Goal: Transaction & Acquisition: Book appointment/travel/reservation

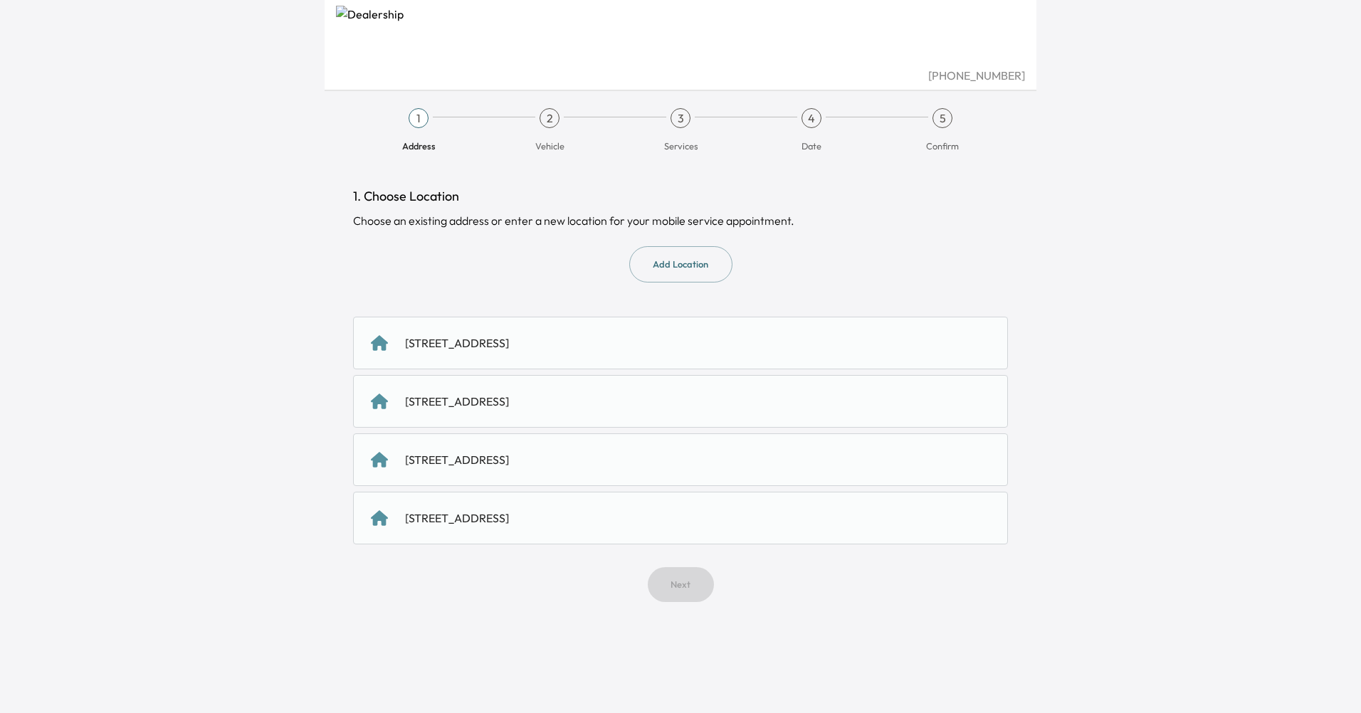
click at [458, 339] on div "[STREET_ADDRESS]" at bounding box center [457, 342] width 104 height 17
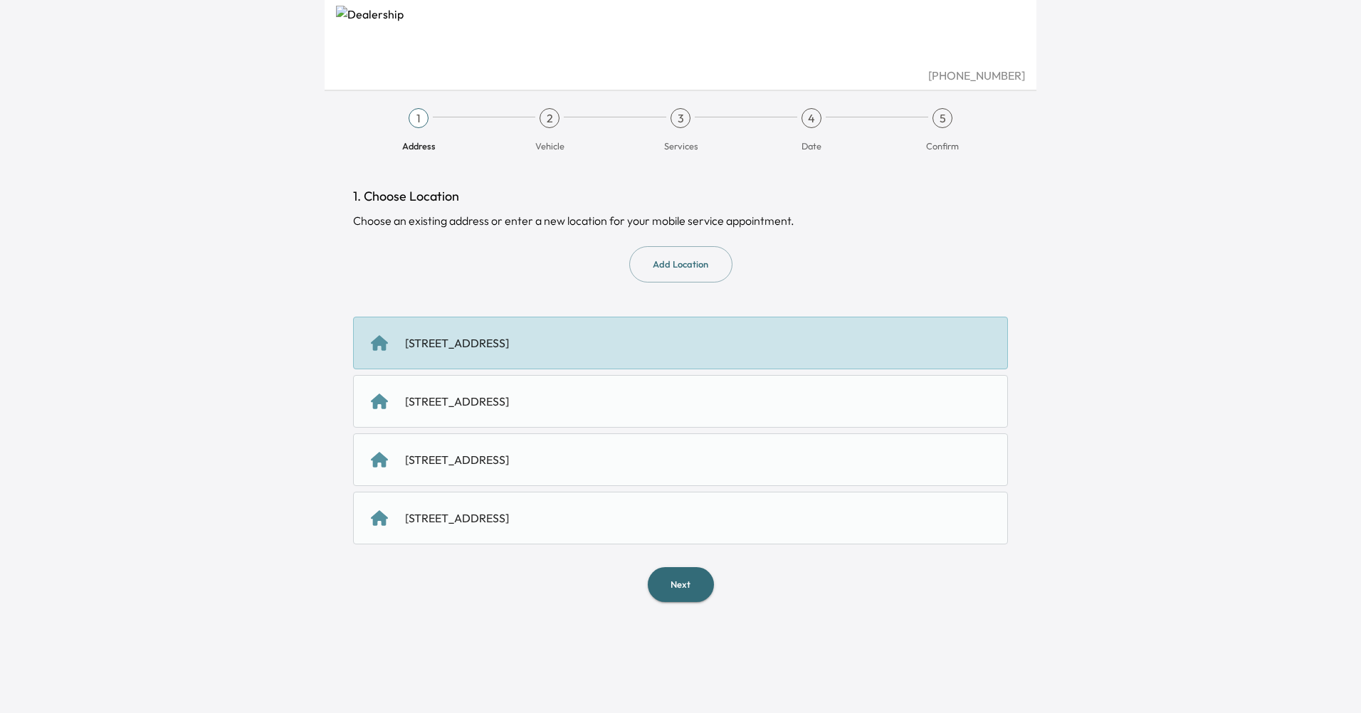
click at [682, 584] on button "Next" at bounding box center [681, 584] width 66 height 35
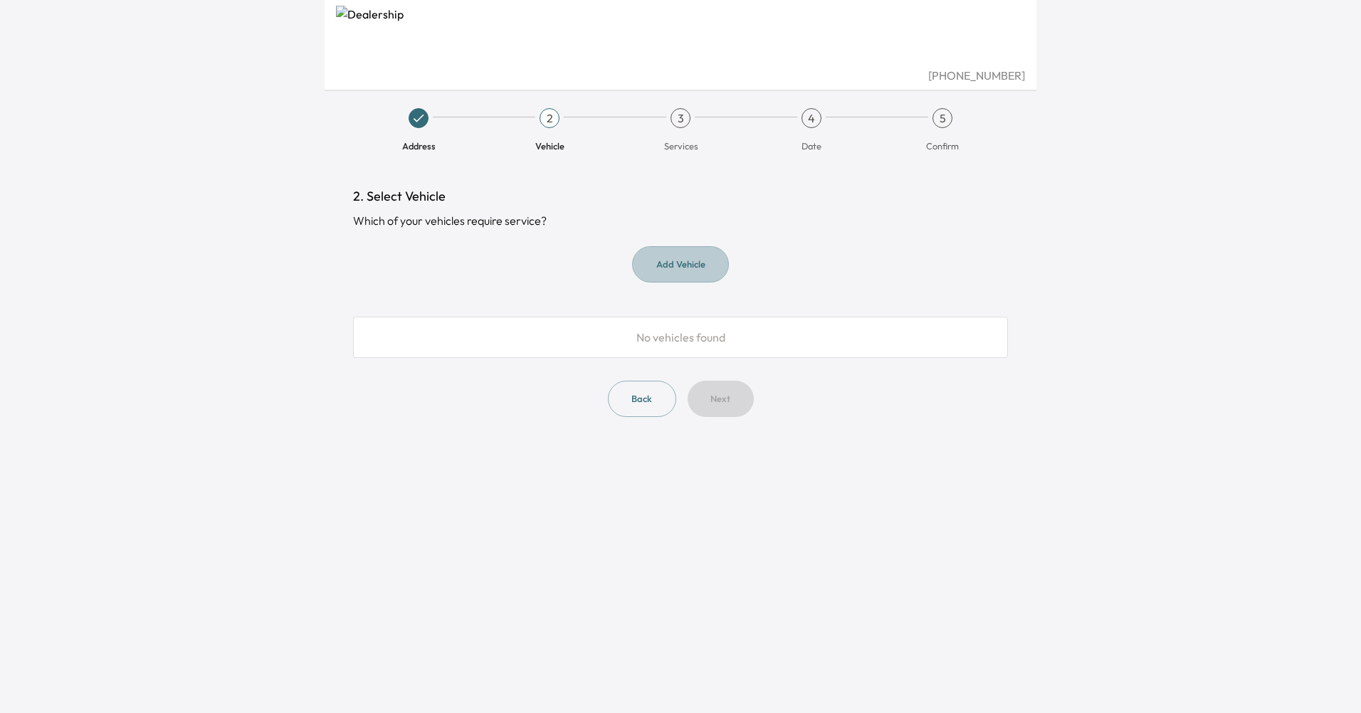
click at [664, 267] on button "Add Vehicle" at bounding box center [680, 264] width 97 height 36
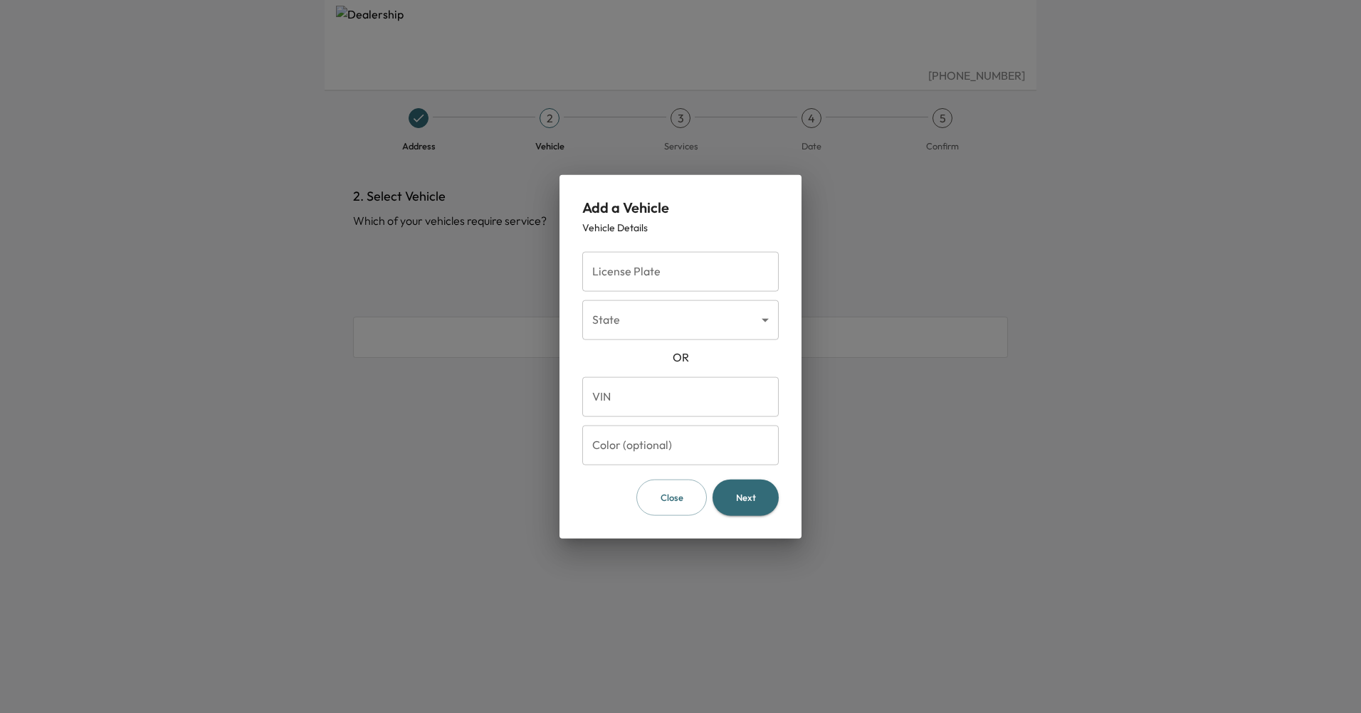
click at [664, 267] on input "License Plate" at bounding box center [680, 272] width 196 height 40
type input "*******"
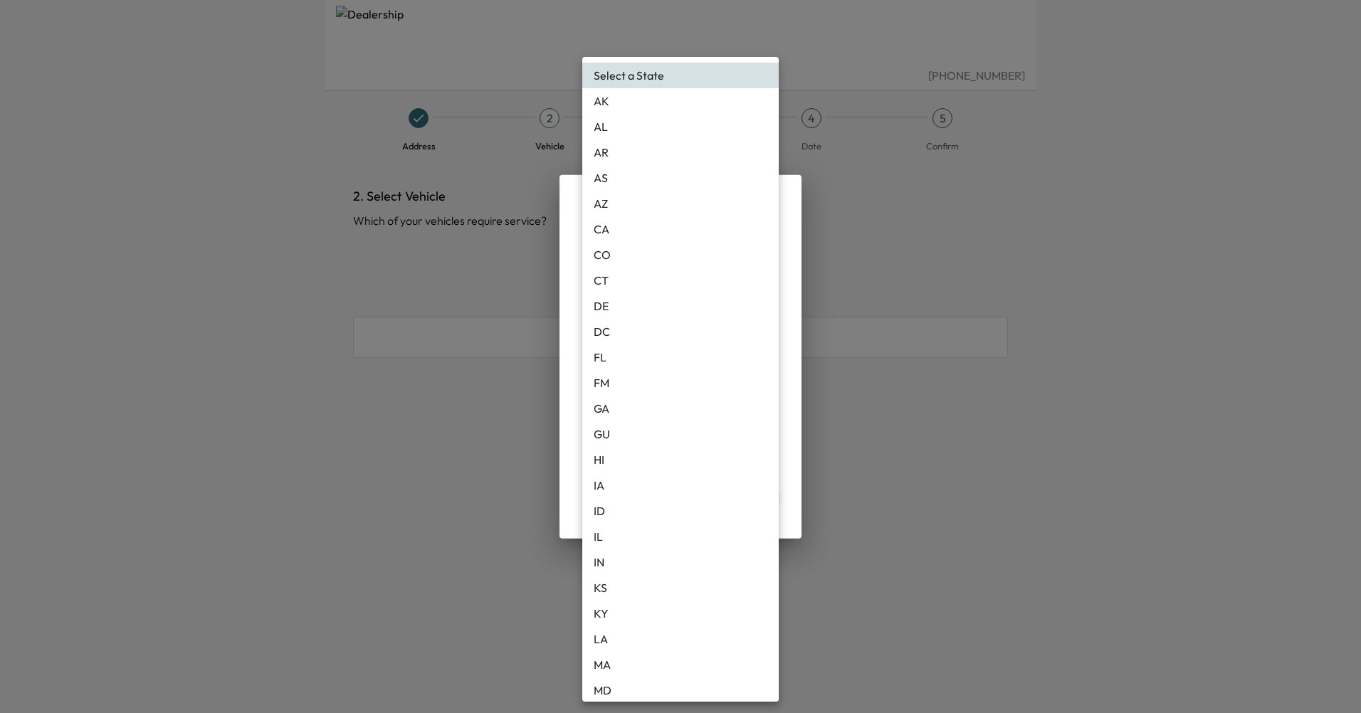
click at [641, 327] on body "[PHONE_NUMBER] Address 2 Vehicle 3 Services 4 Date 5 Confirm 2. Select Vehicle …" at bounding box center [680, 356] width 1361 height 713
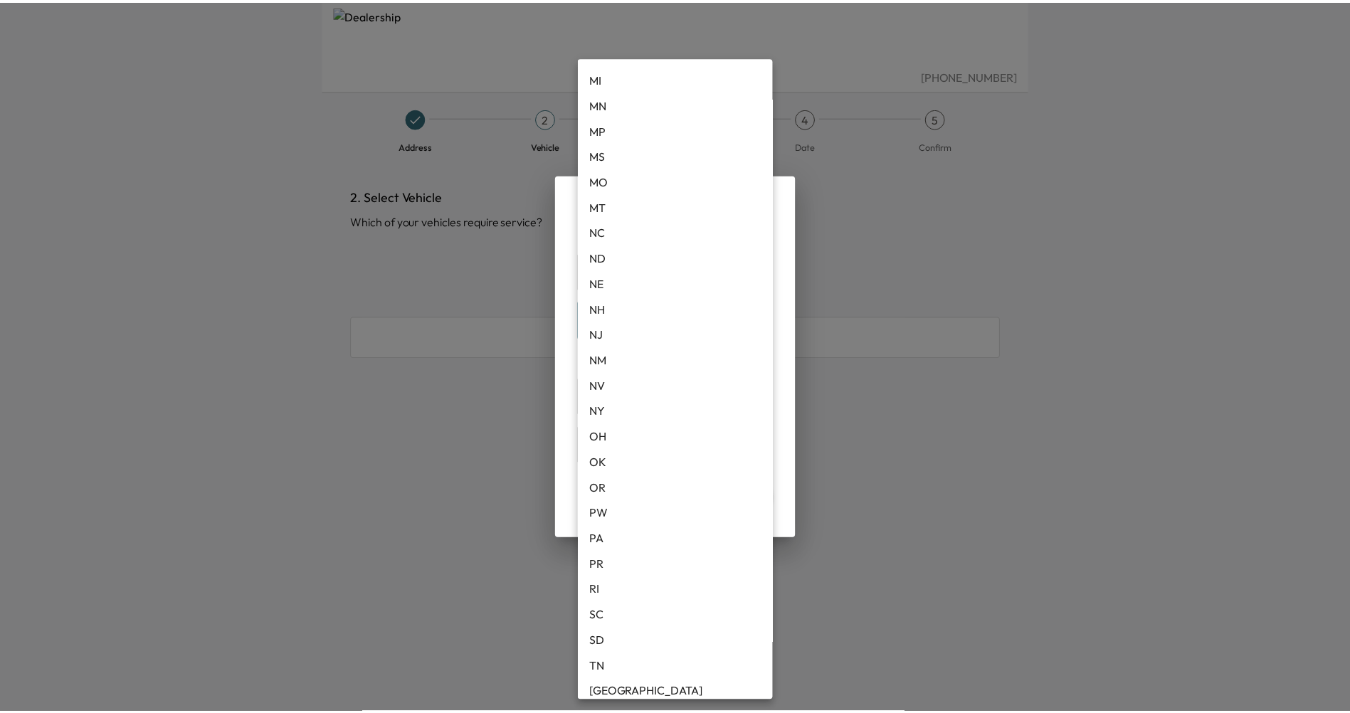
scroll to position [783, 0]
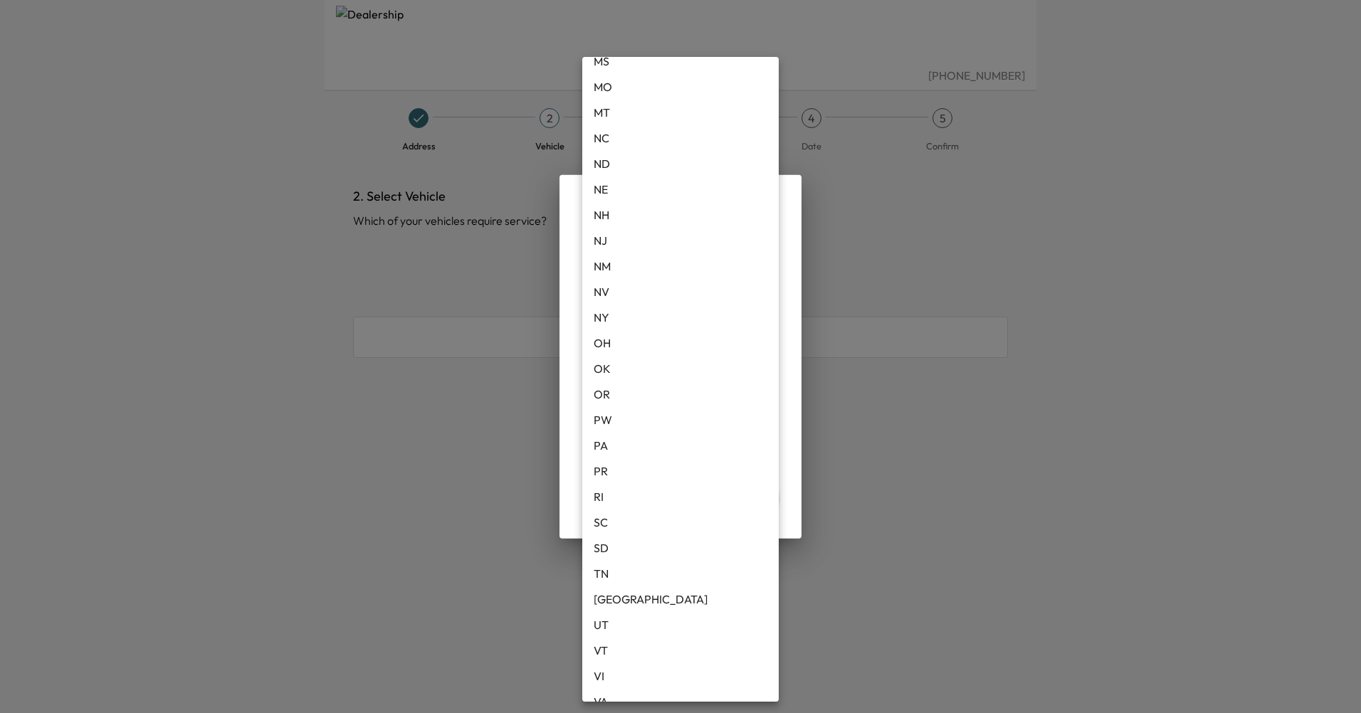
click at [633, 593] on li "[GEOGRAPHIC_DATA]" at bounding box center [680, 599] width 196 height 26
type input "**"
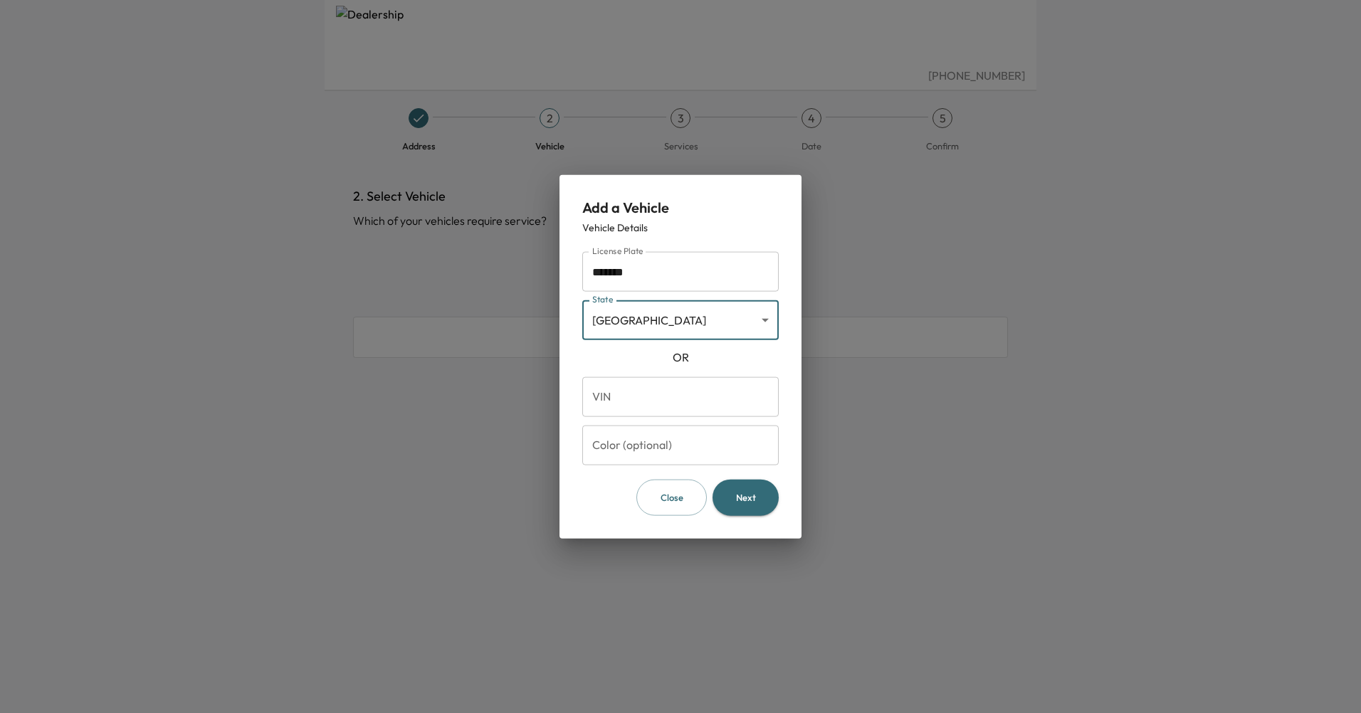
click at [750, 497] on button "Next" at bounding box center [745, 498] width 66 height 36
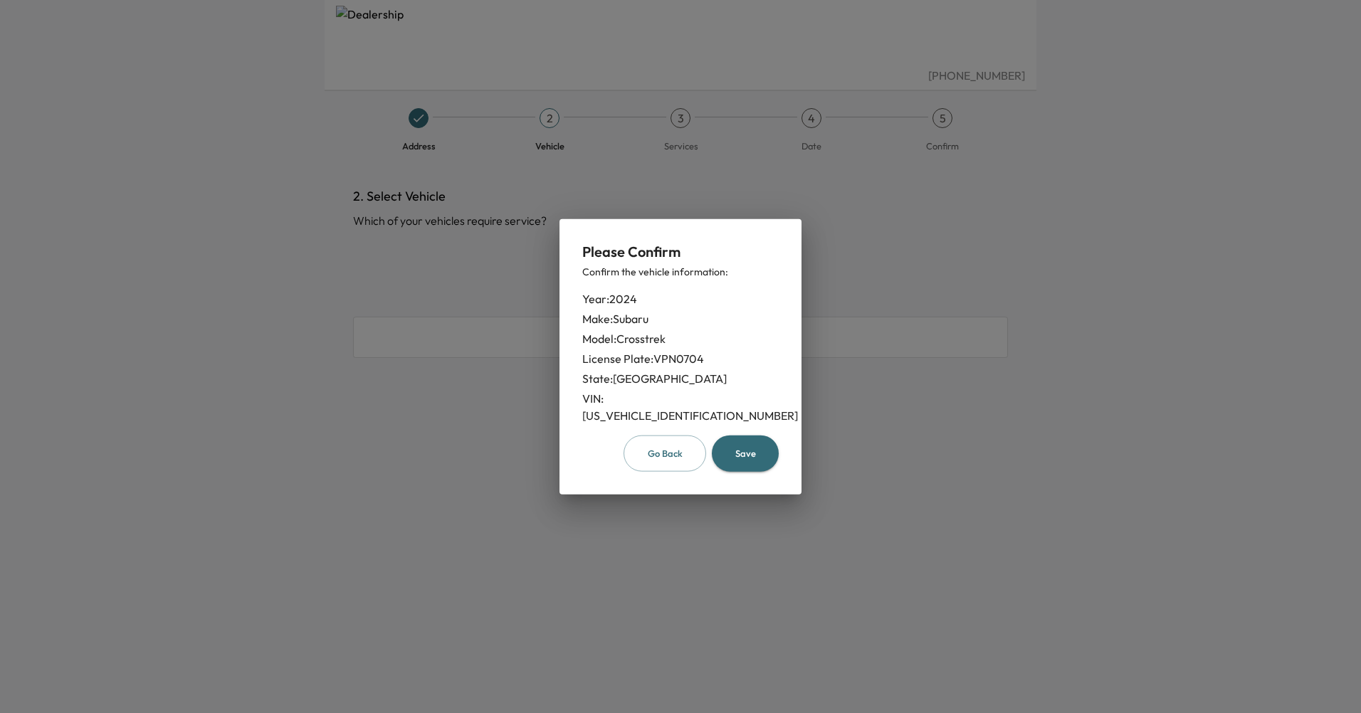
click at [749, 445] on button "Save" at bounding box center [745, 454] width 67 height 36
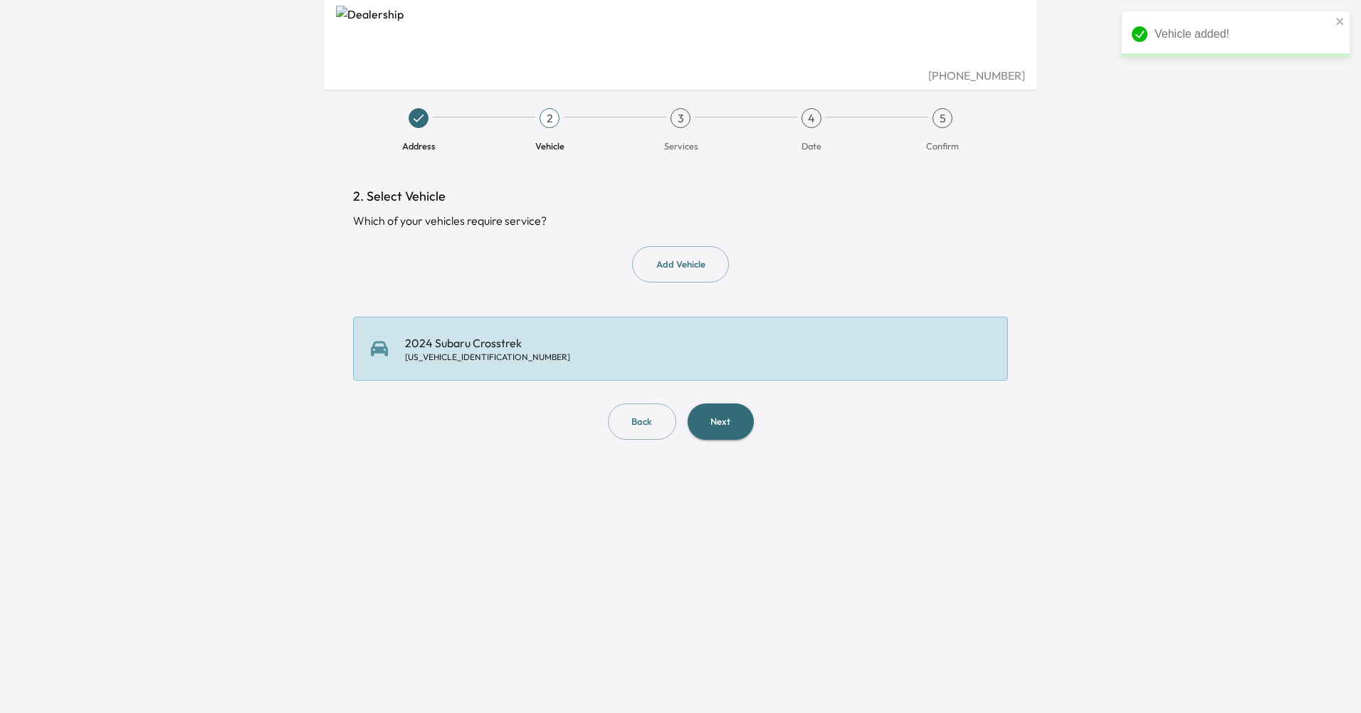
click at [723, 418] on button "Next" at bounding box center [720, 422] width 66 height 36
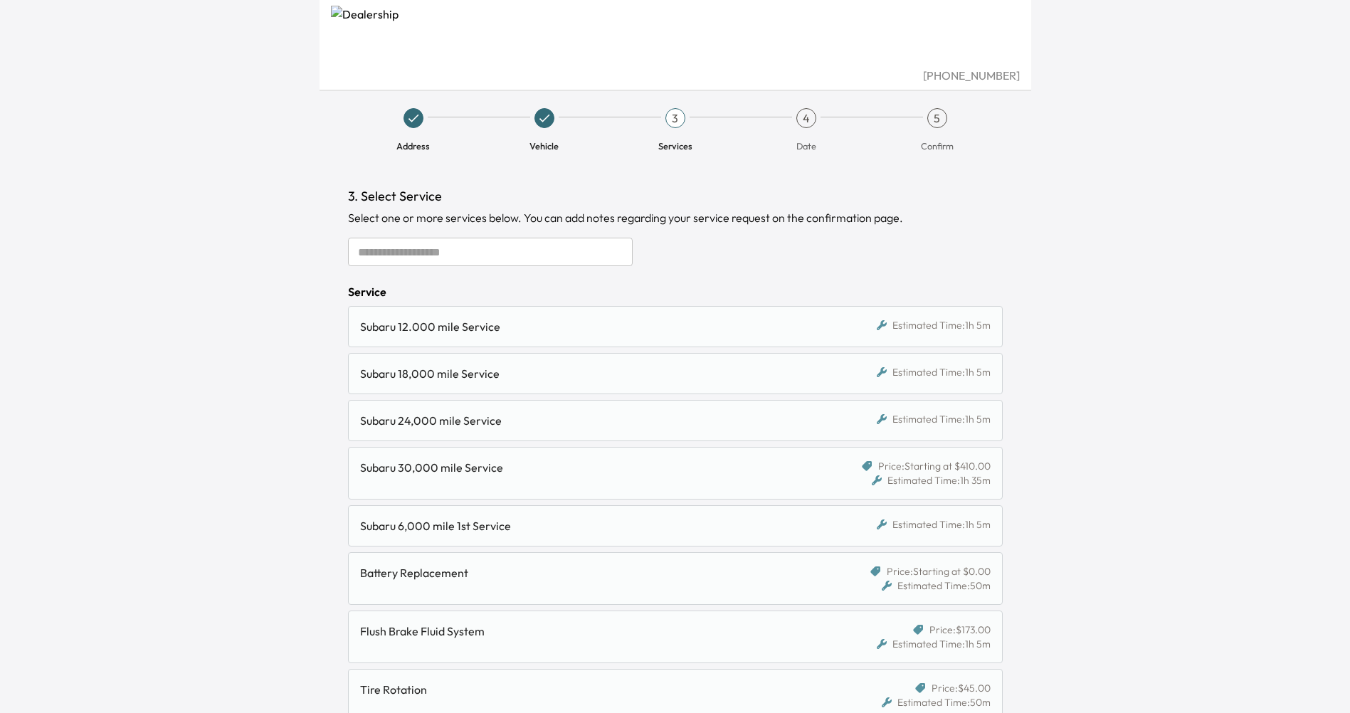
click at [642, 322] on div "Subaru 12.000 mile Service" at bounding box center [591, 326] width 462 height 17
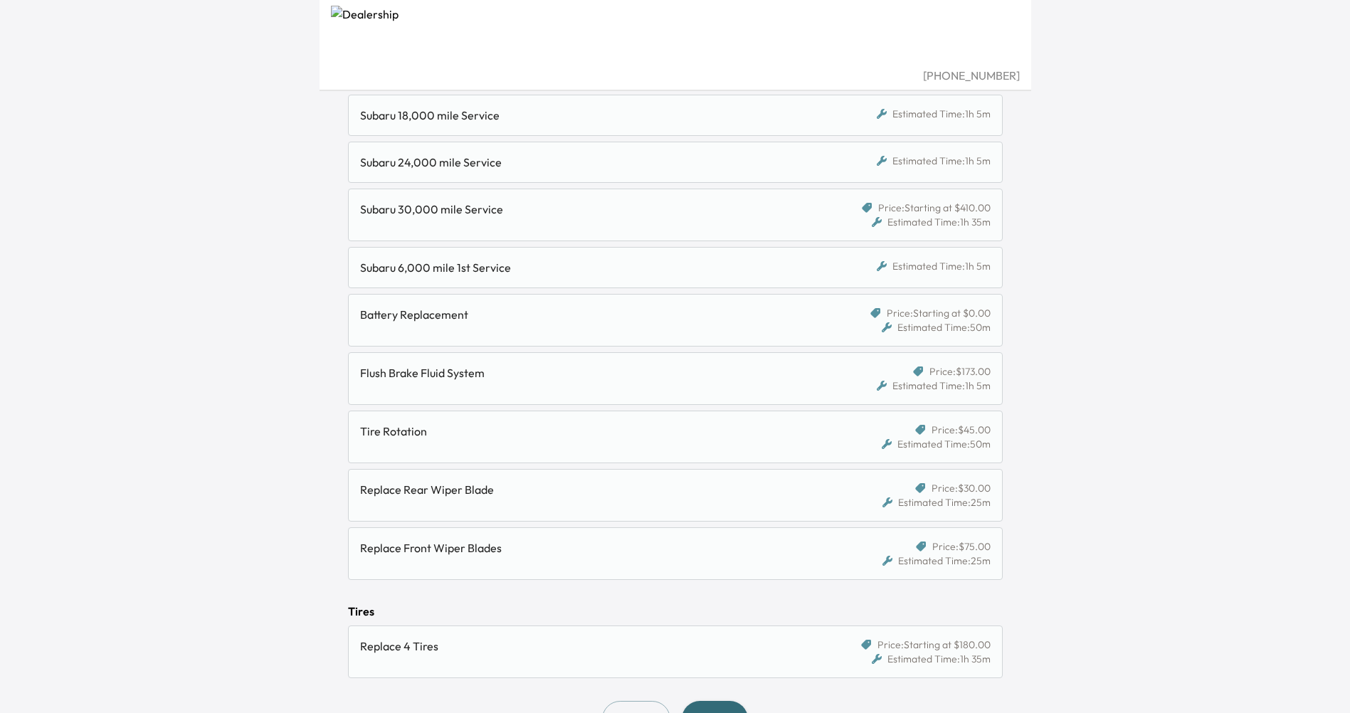
scroll to position [305, 0]
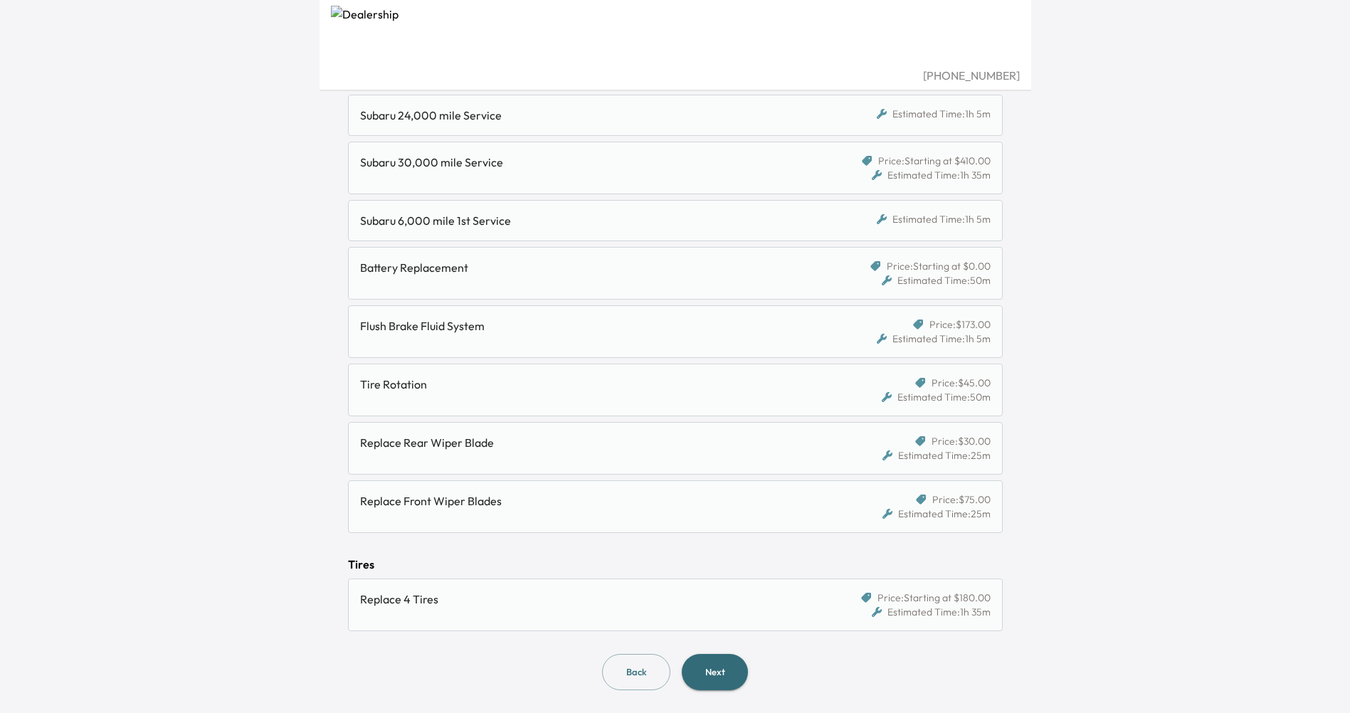
click at [544, 505] on div "Replace Front Wiper Blades" at bounding box center [591, 500] width 462 height 17
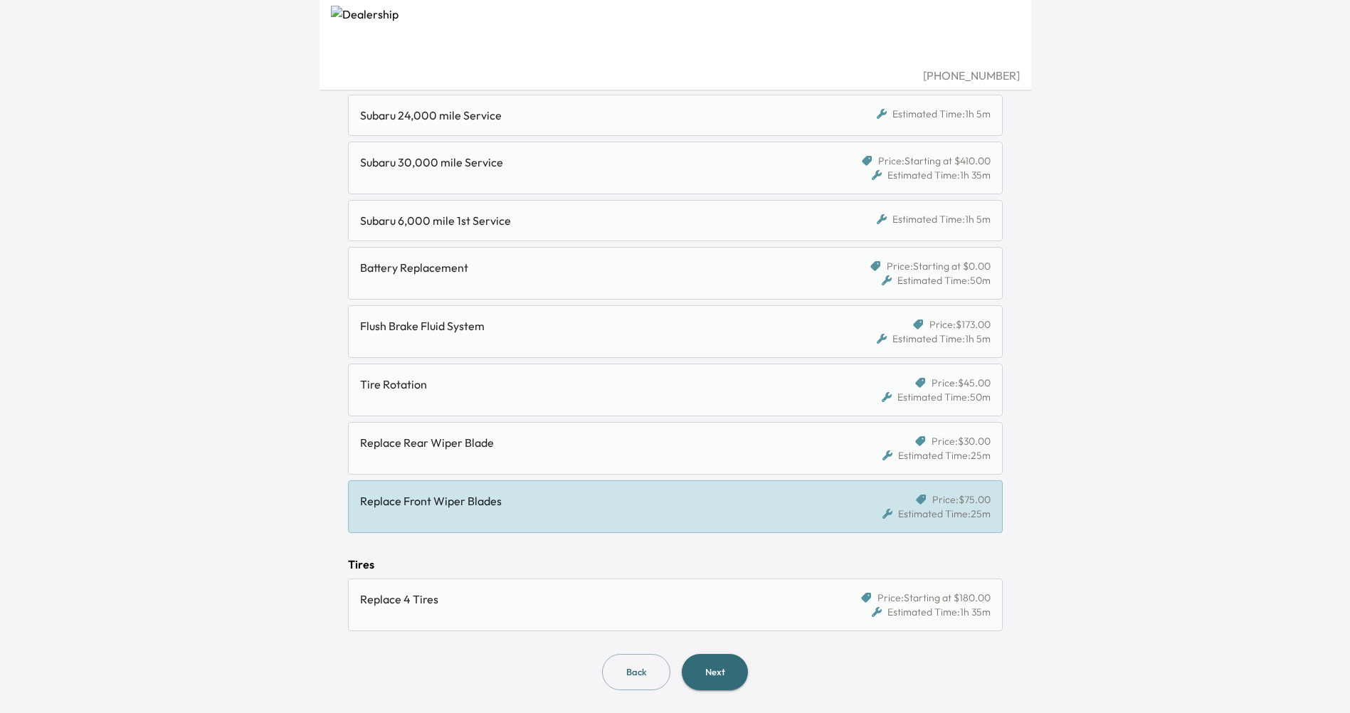
click at [544, 451] on div "Replace Rear Wiper Blade" at bounding box center [591, 442] width 462 height 17
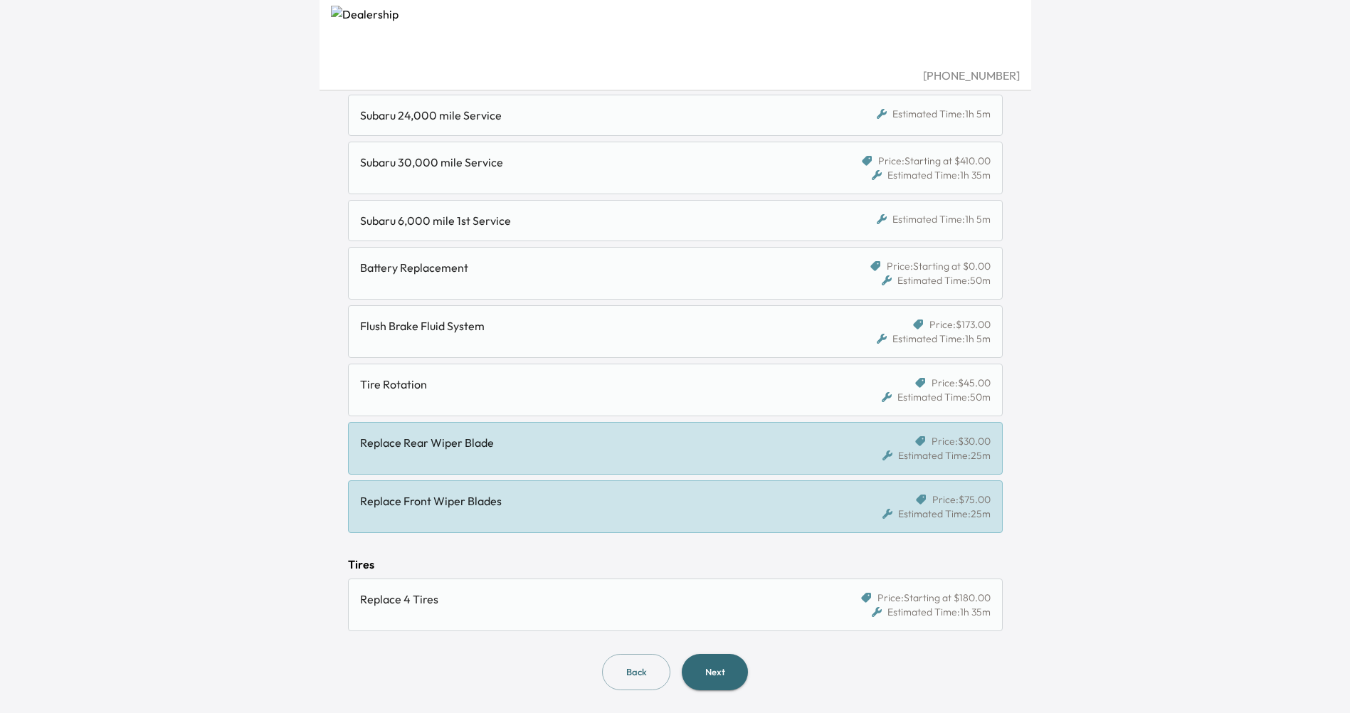
click at [662, 445] on div "Replace Rear Wiper Blade" at bounding box center [591, 442] width 462 height 17
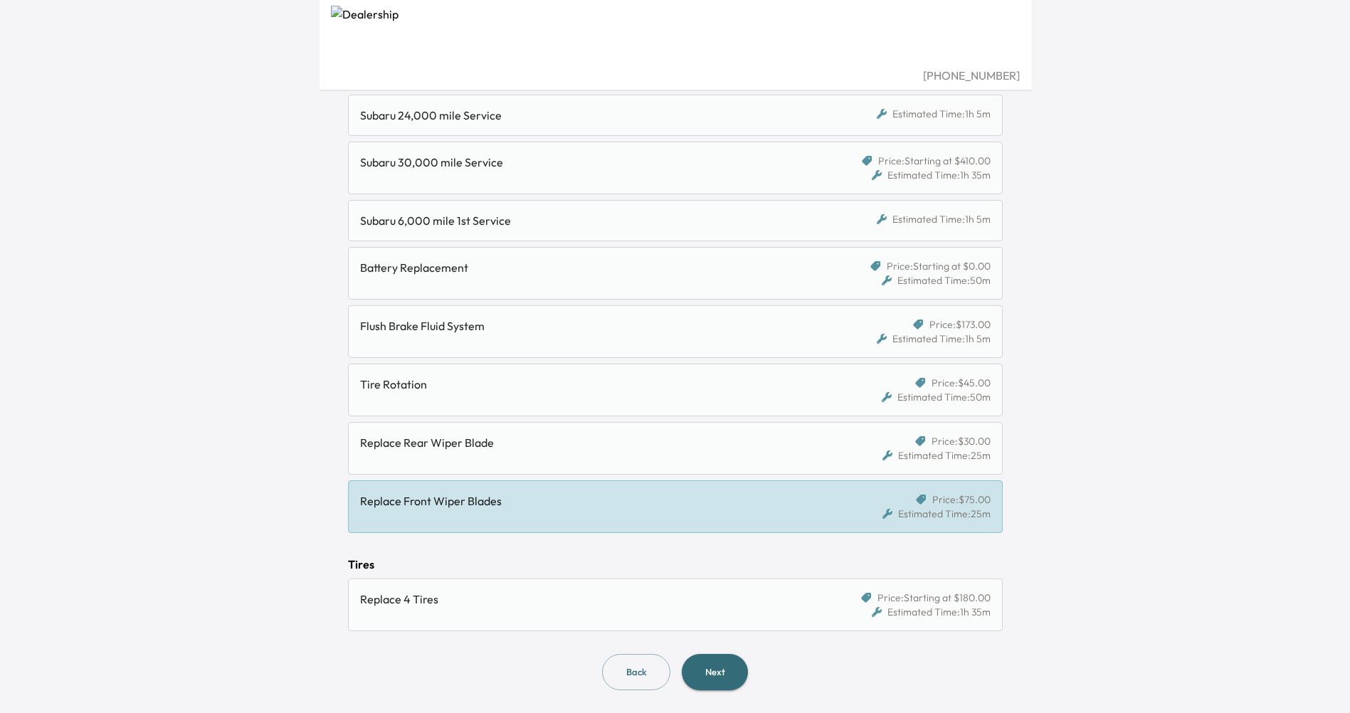
click at [661, 501] on div "Replace Front Wiper Blades" at bounding box center [591, 500] width 462 height 17
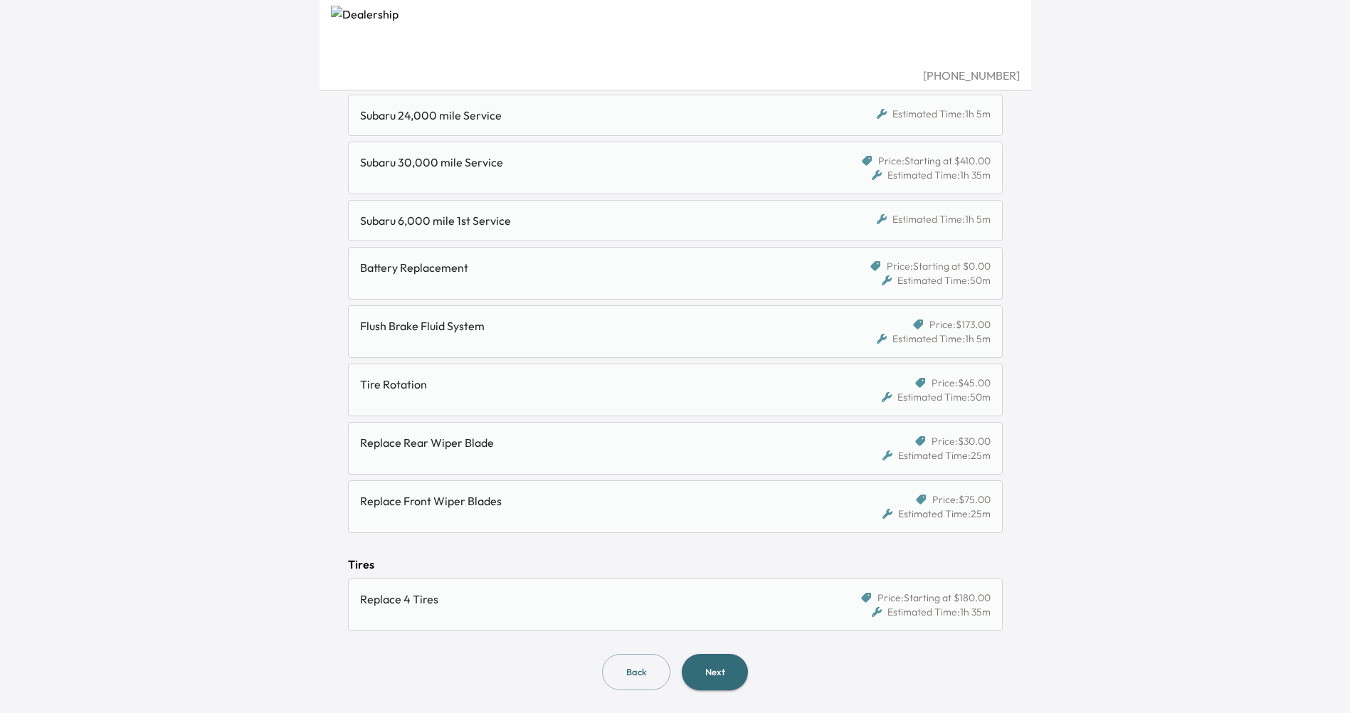
click at [711, 672] on button "Next" at bounding box center [715, 672] width 66 height 36
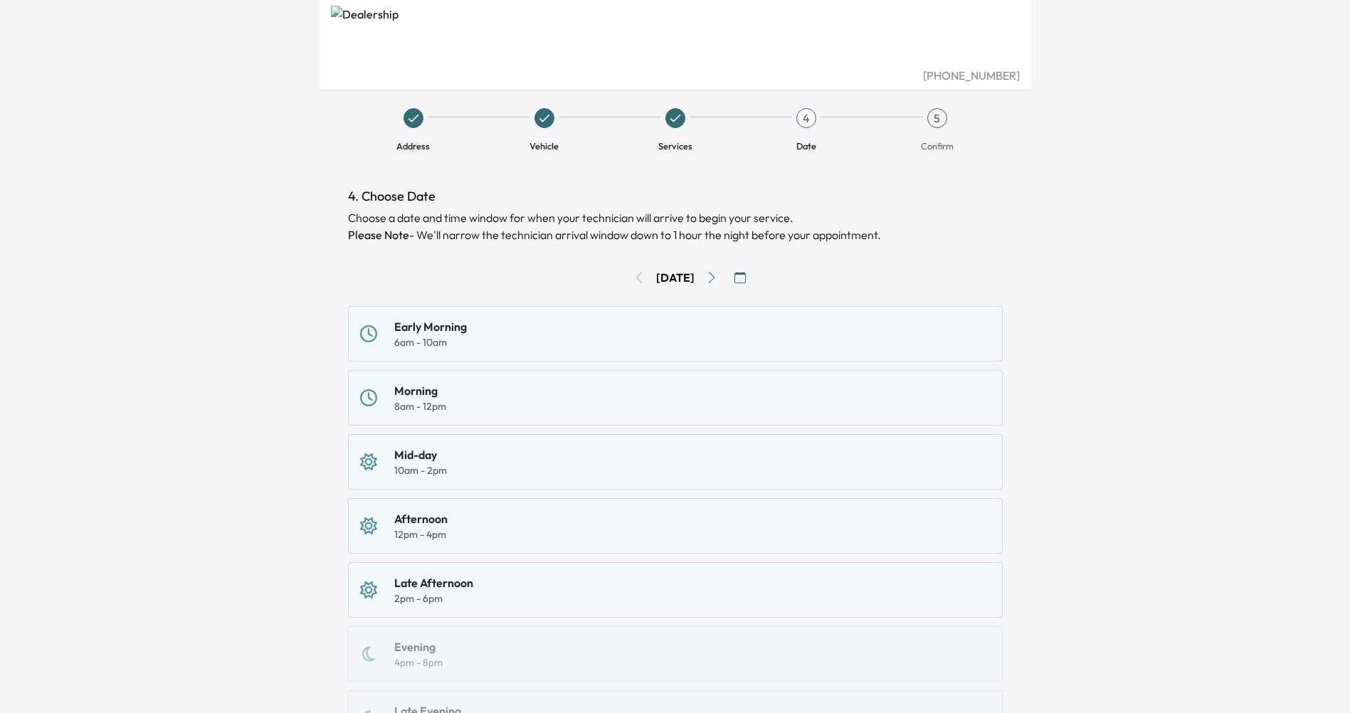
click at [717, 274] on icon "Go to next day" at bounding box center [711, 277] width 11 height 11
click at [416, 336] on div "6am - 10am" at bounding box center [430, 342] width 73 height 14
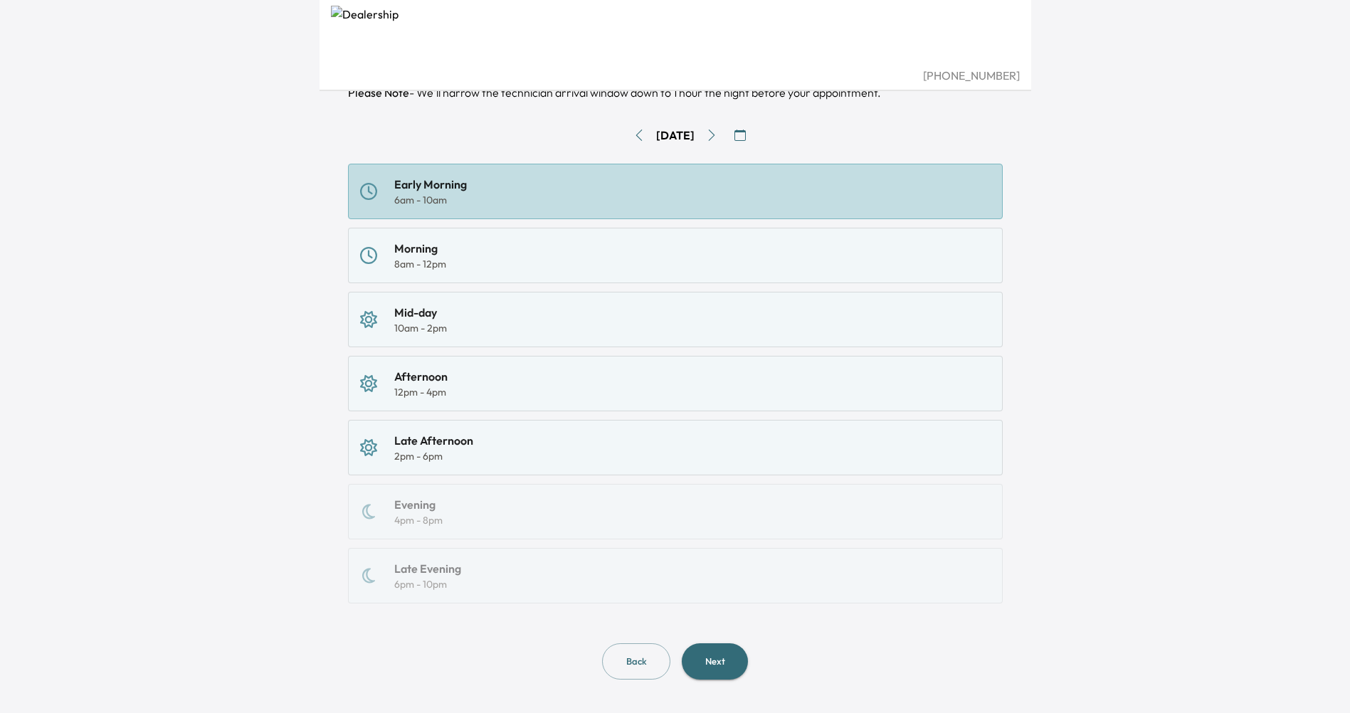
scroll to position [154, 0]
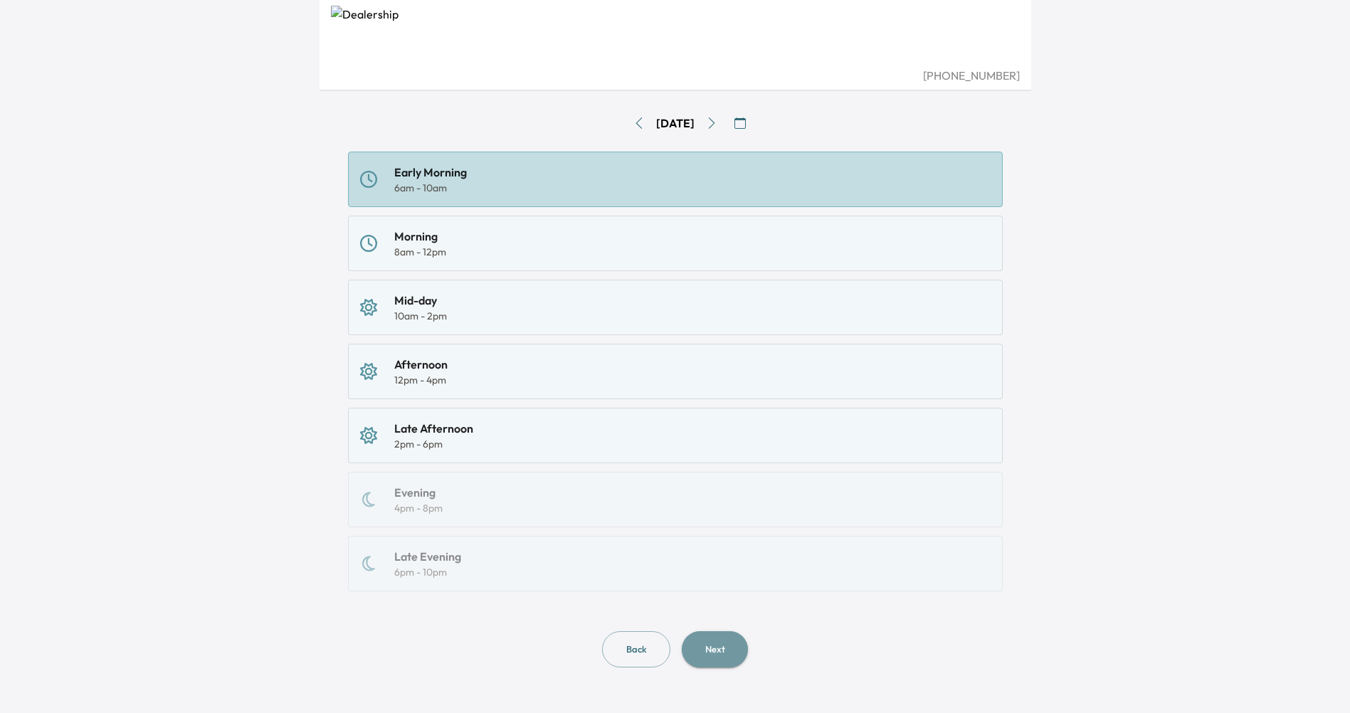
click at [719, 639] on button "Next" at bounding box center [715, 649] width 66 height 36
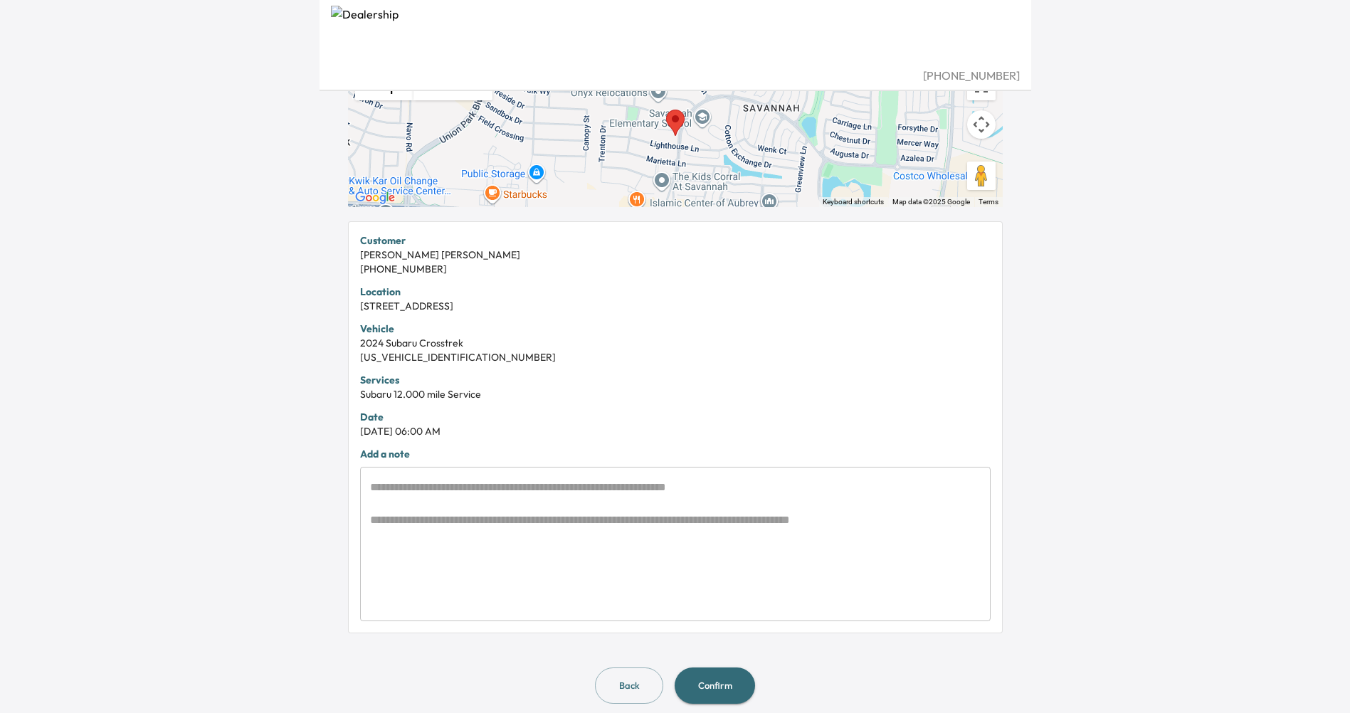
scroll to position [189, 0]
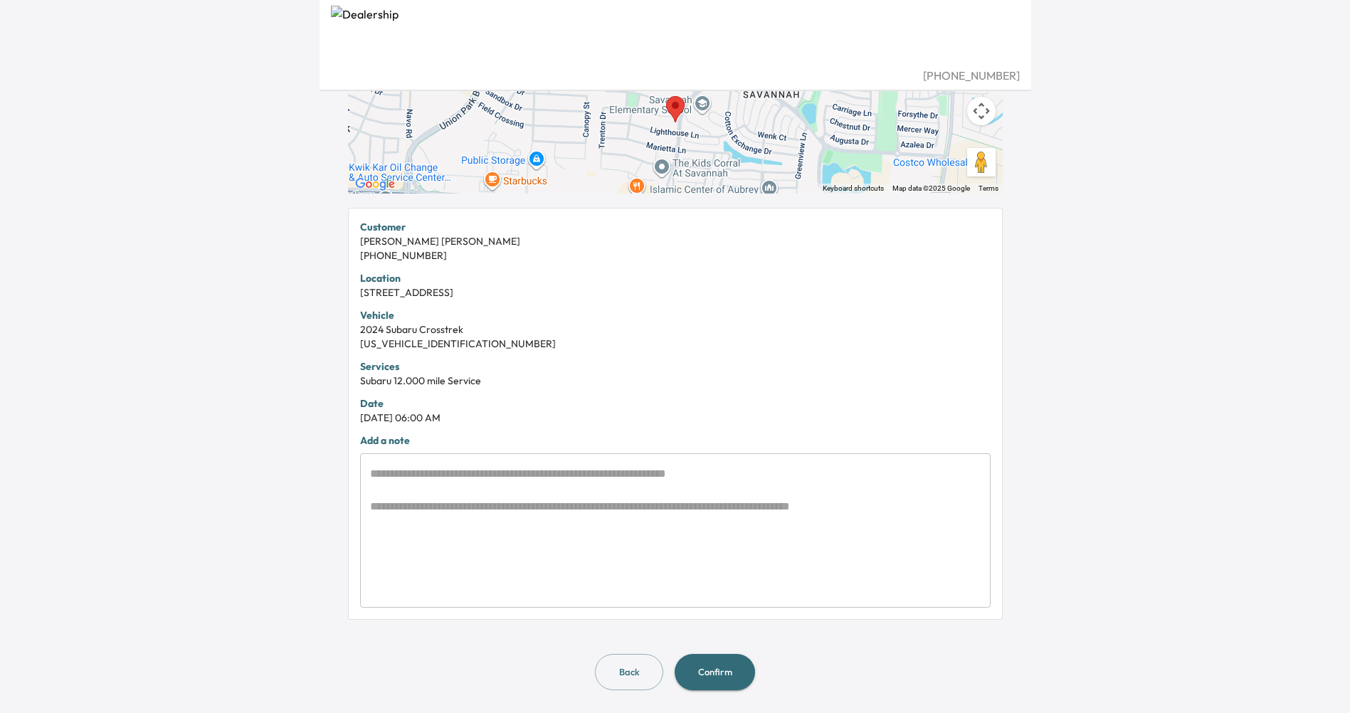
click at [712, 667] on button "Confirm" at bounding box center [715, 672] width 80 height 36
